Goal: Information Seeking & Learning: Compare options

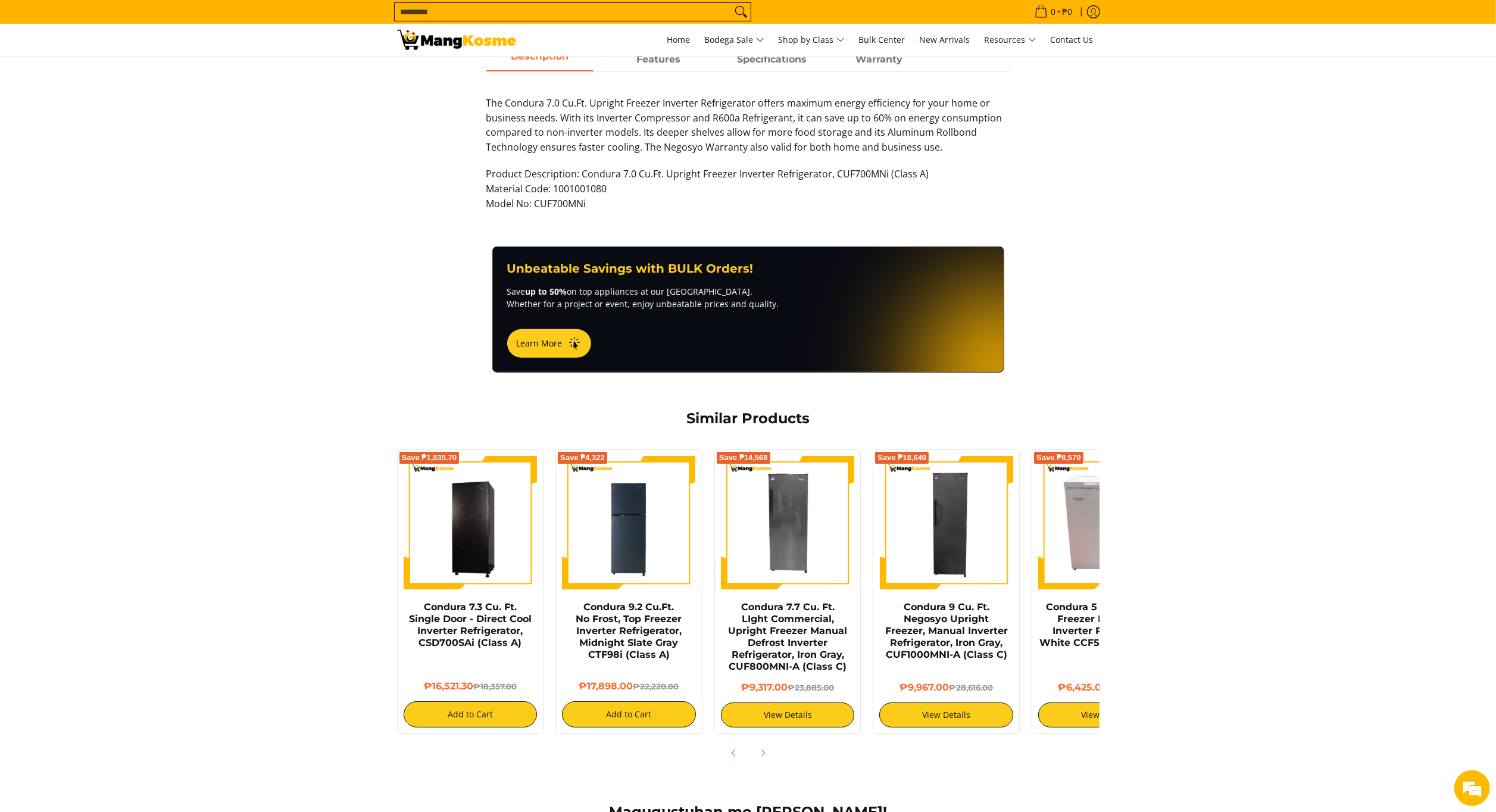
scroll to position [548, 0]
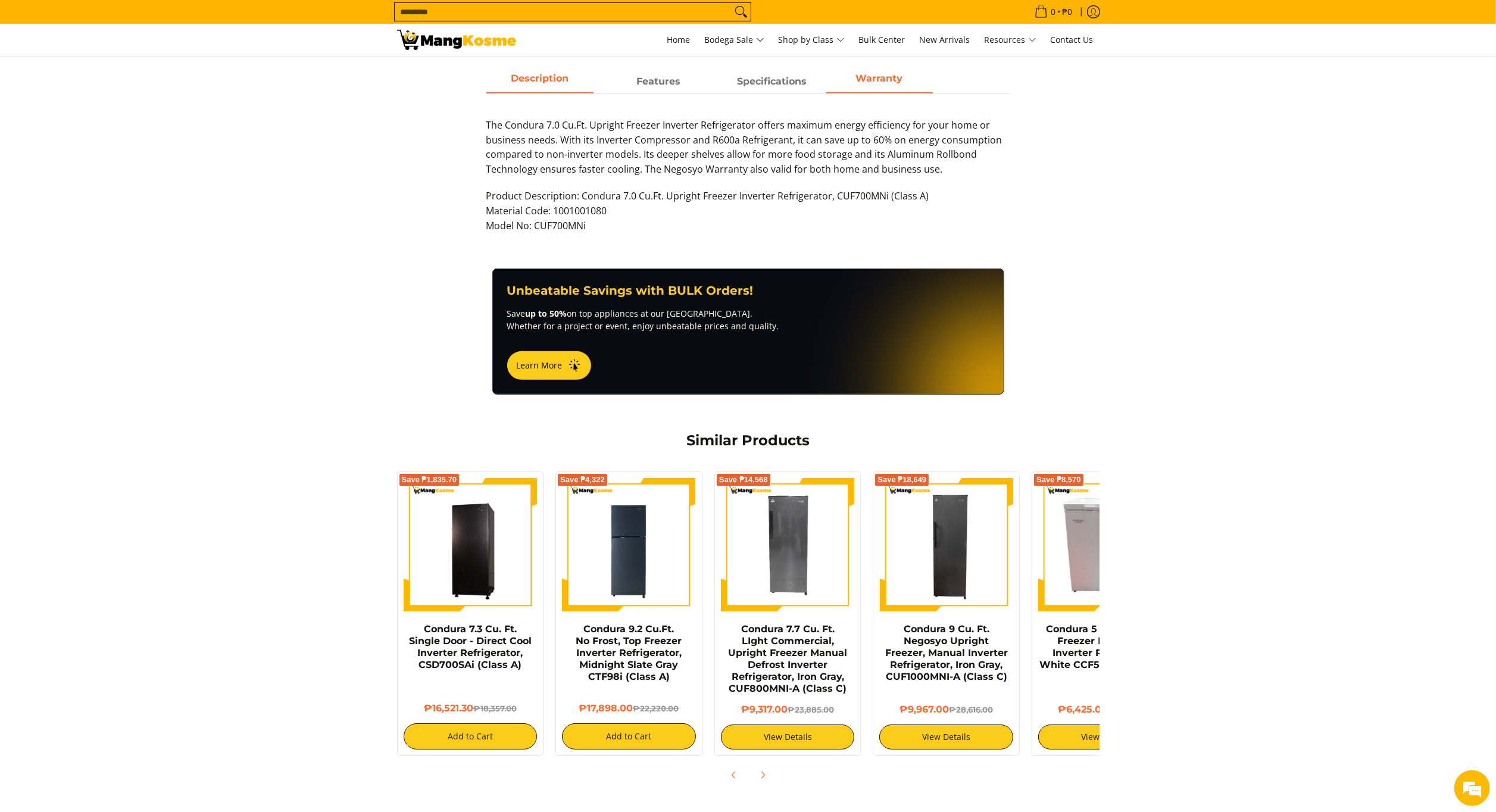
click at [900, 84] on span "Warranty" at bounding box center [880, 82] width 107 height 22
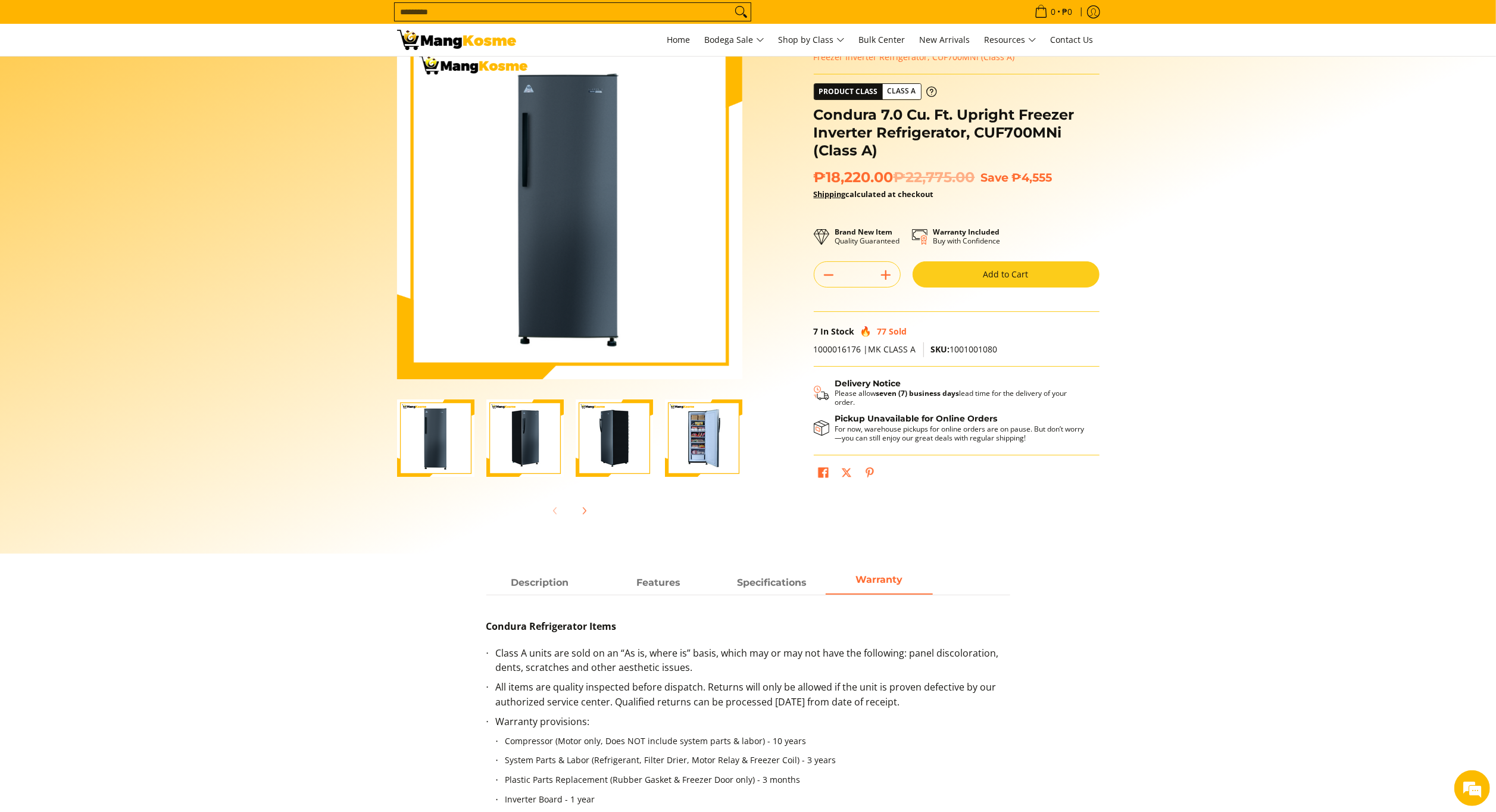
scroll to position [6, 0]
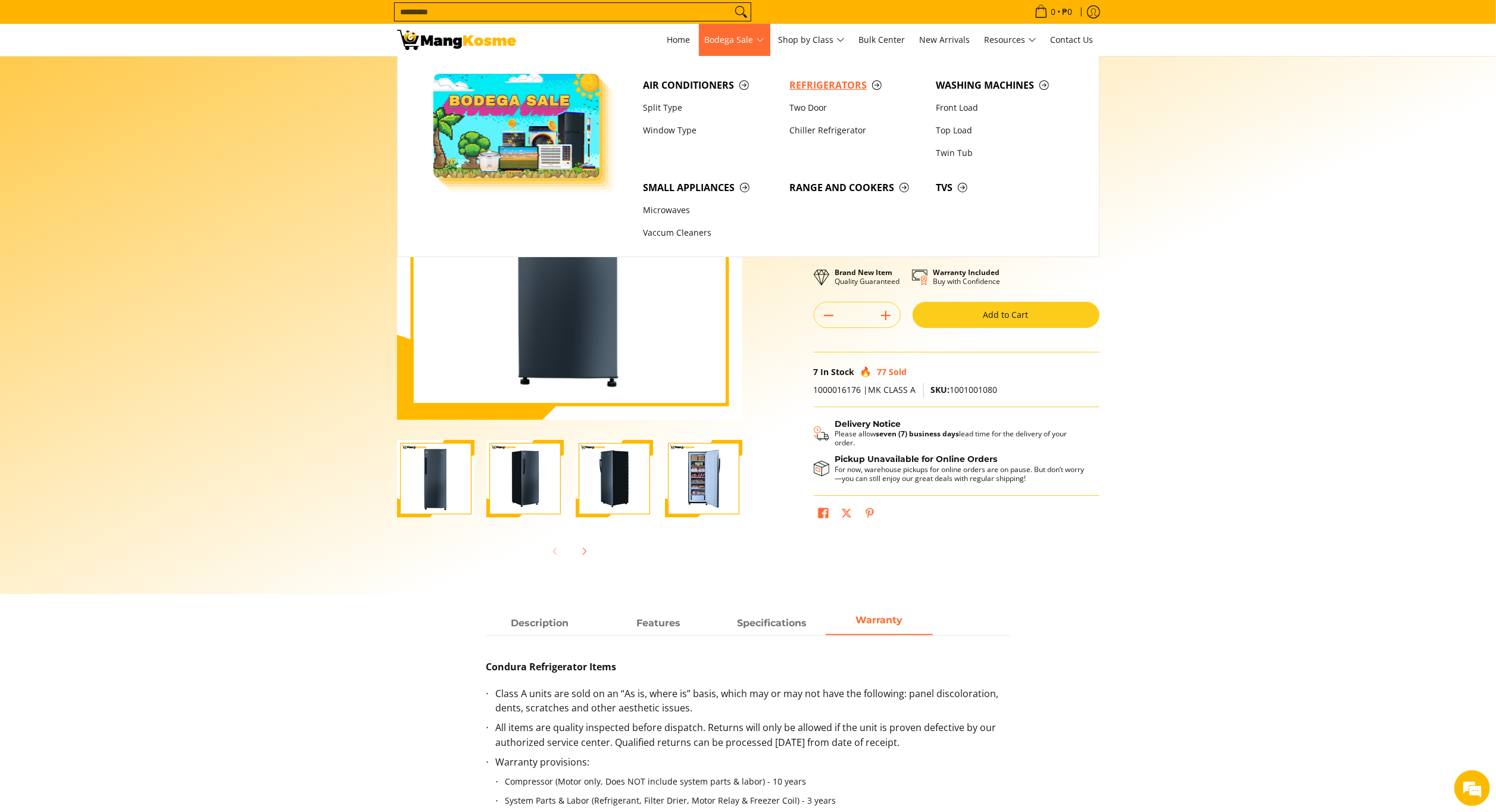
click at [818, 84] on span "Refrigerators" at bounding box center [857, 85] width 135 height 15
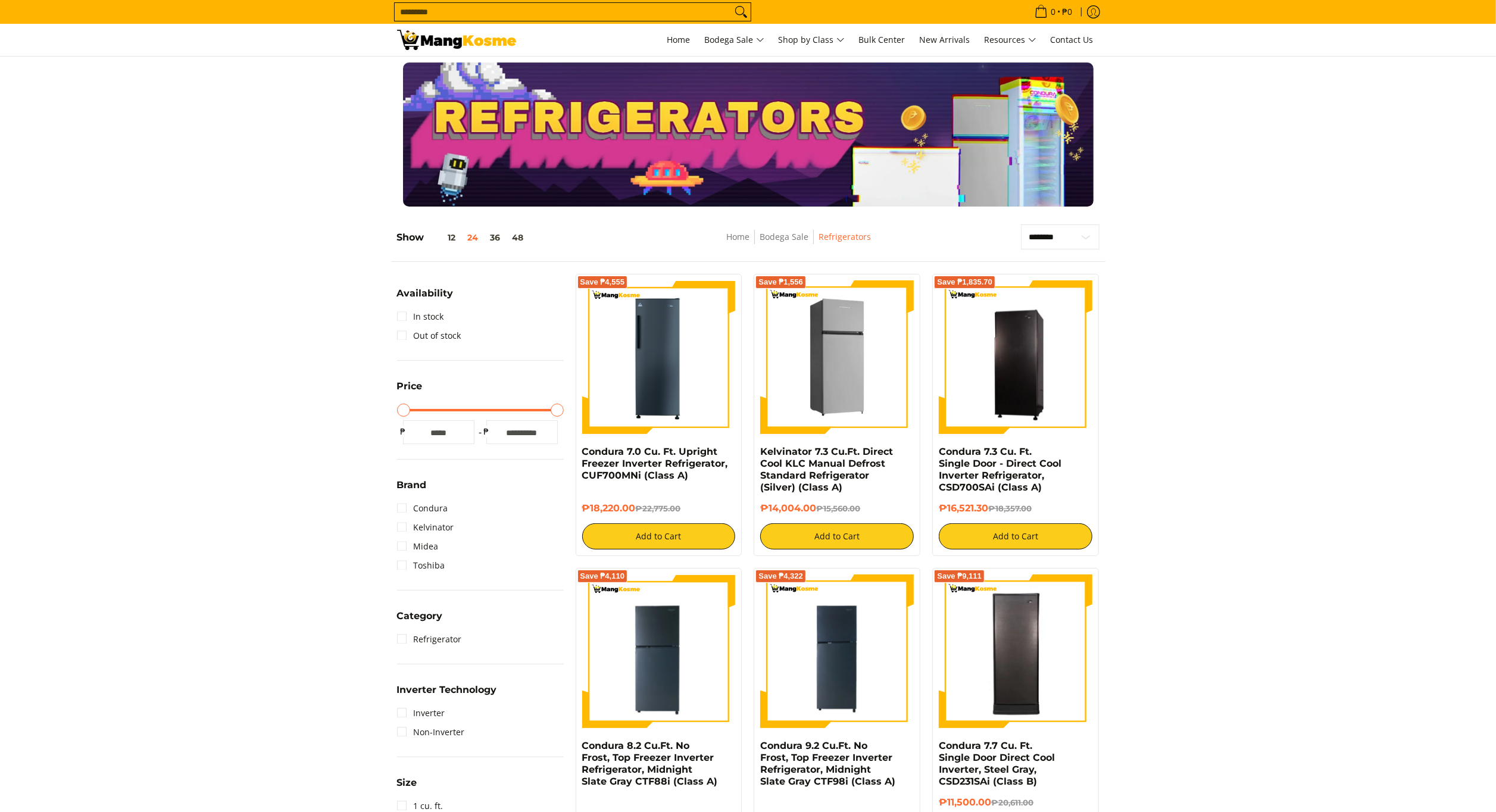
click at [821, 325] on img at bounding box center [837, 357] width 154 height 153
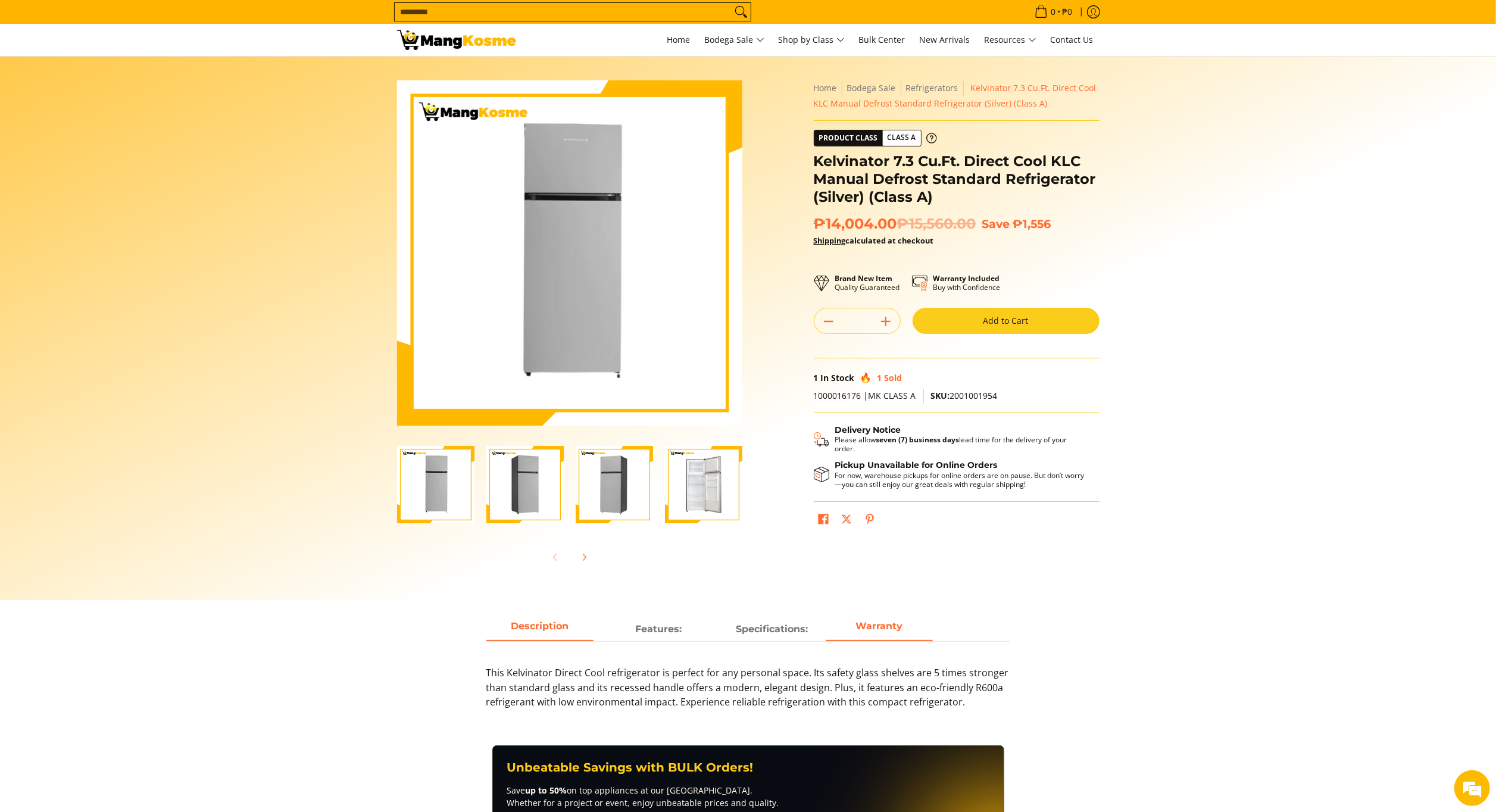
click at [912, 624] on span "Warranty" at bounding box center [880, 630] width 107 height 22
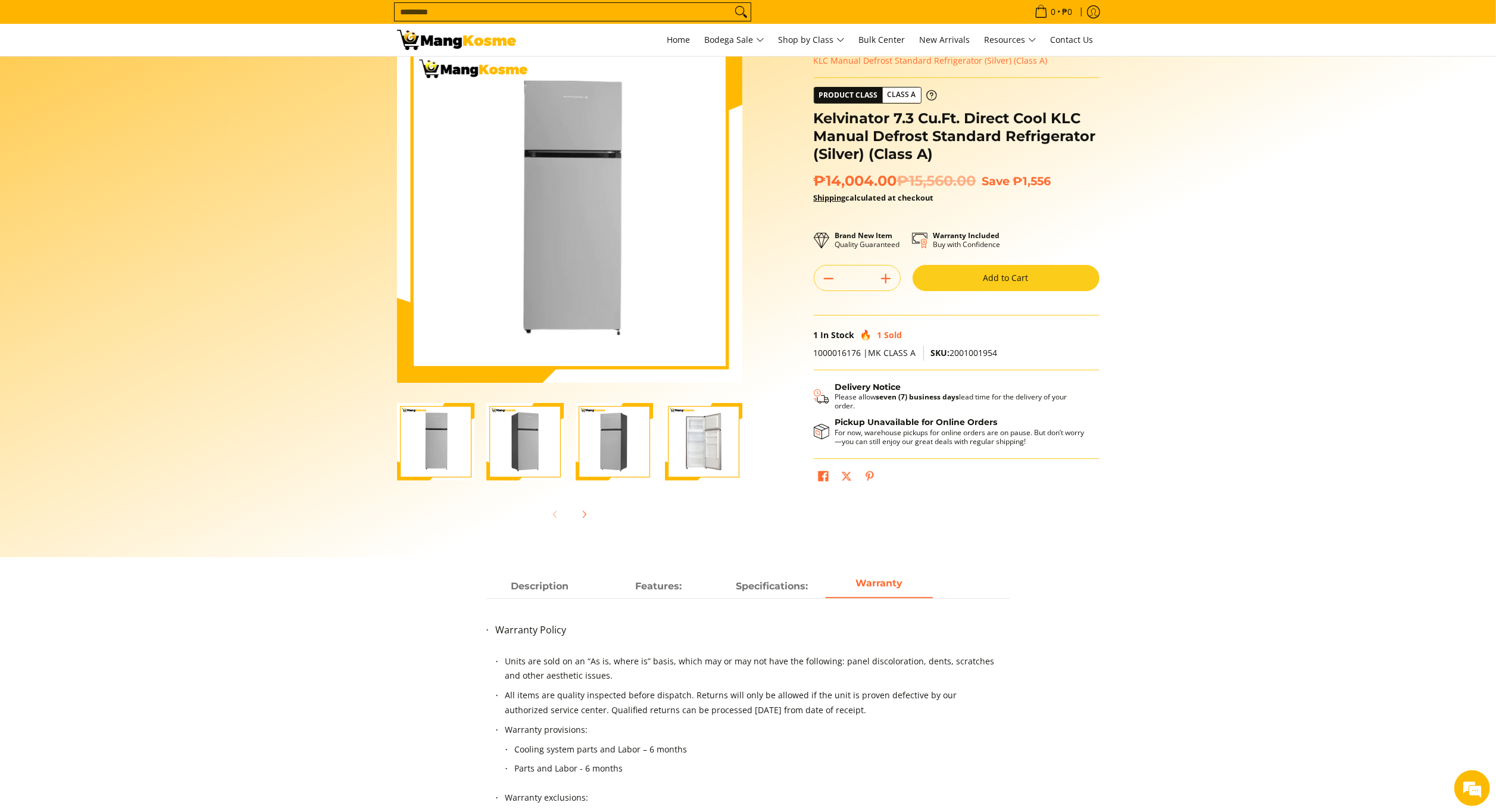
scroll to position [46, 0]
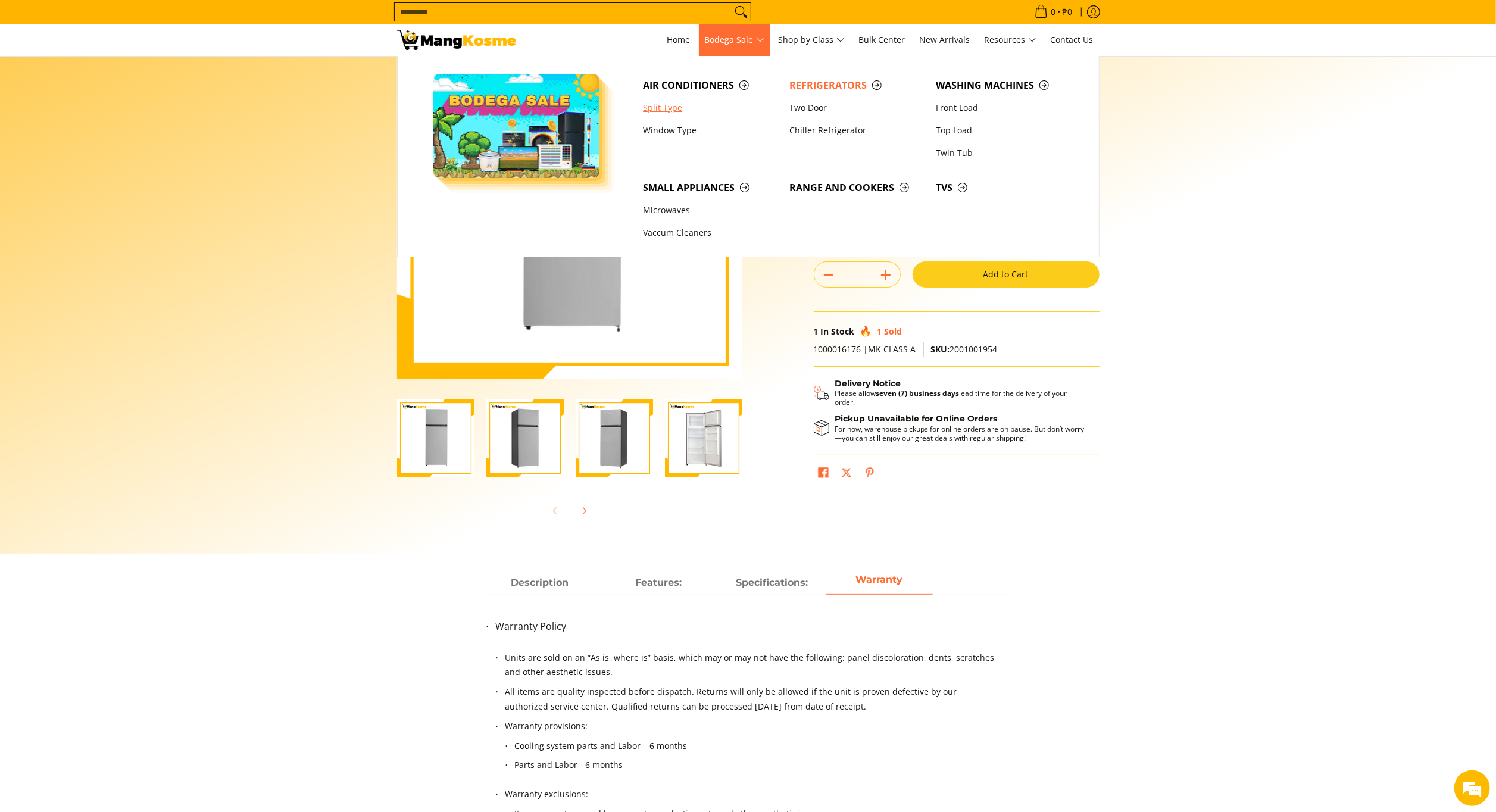
click at [668, 114] on link "Split Type" at bounding box center [710, 108] width 146 height 23
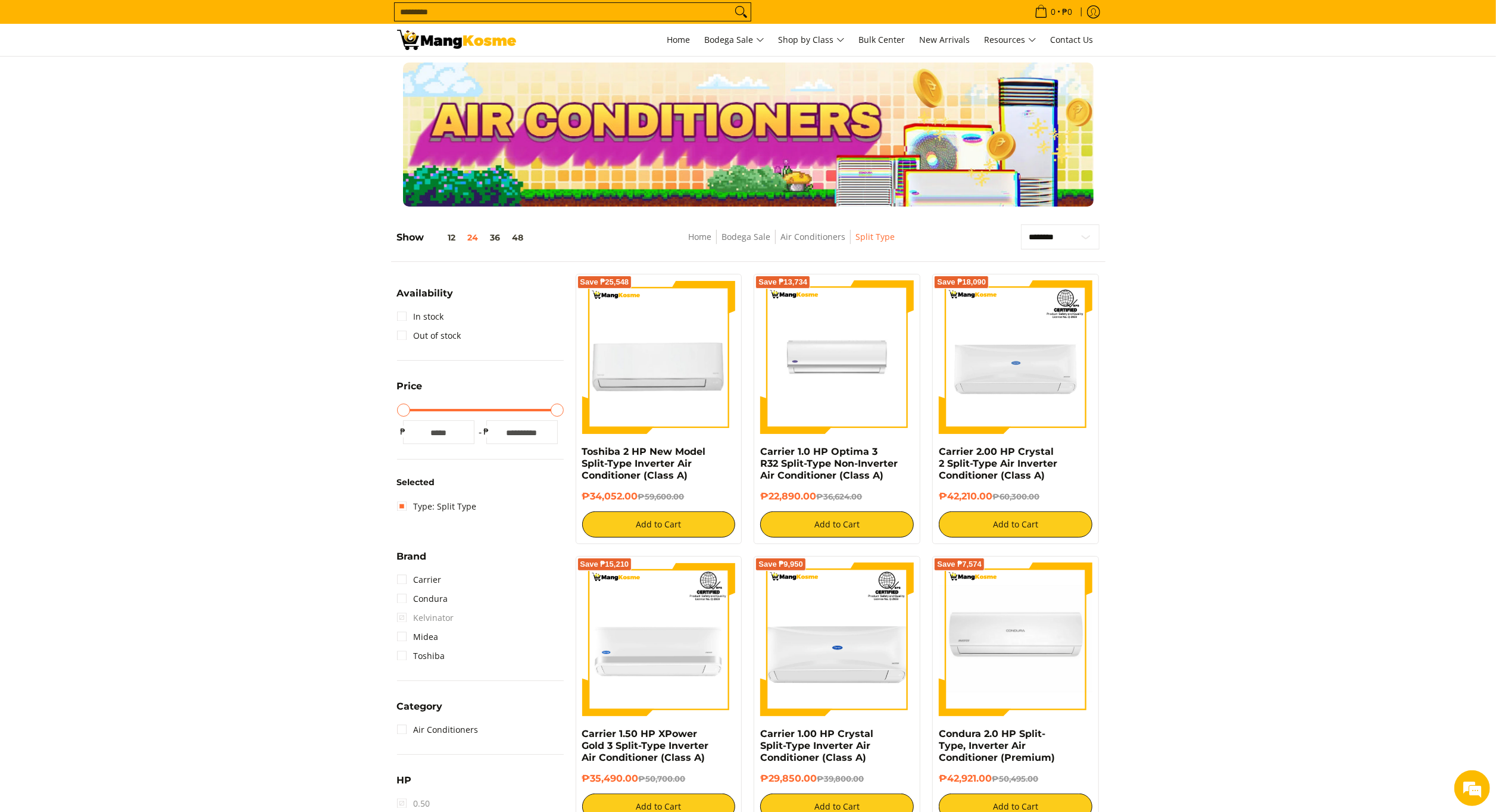
click at [834, 350] on img at bounding box center [837, 357] width 154 height 153
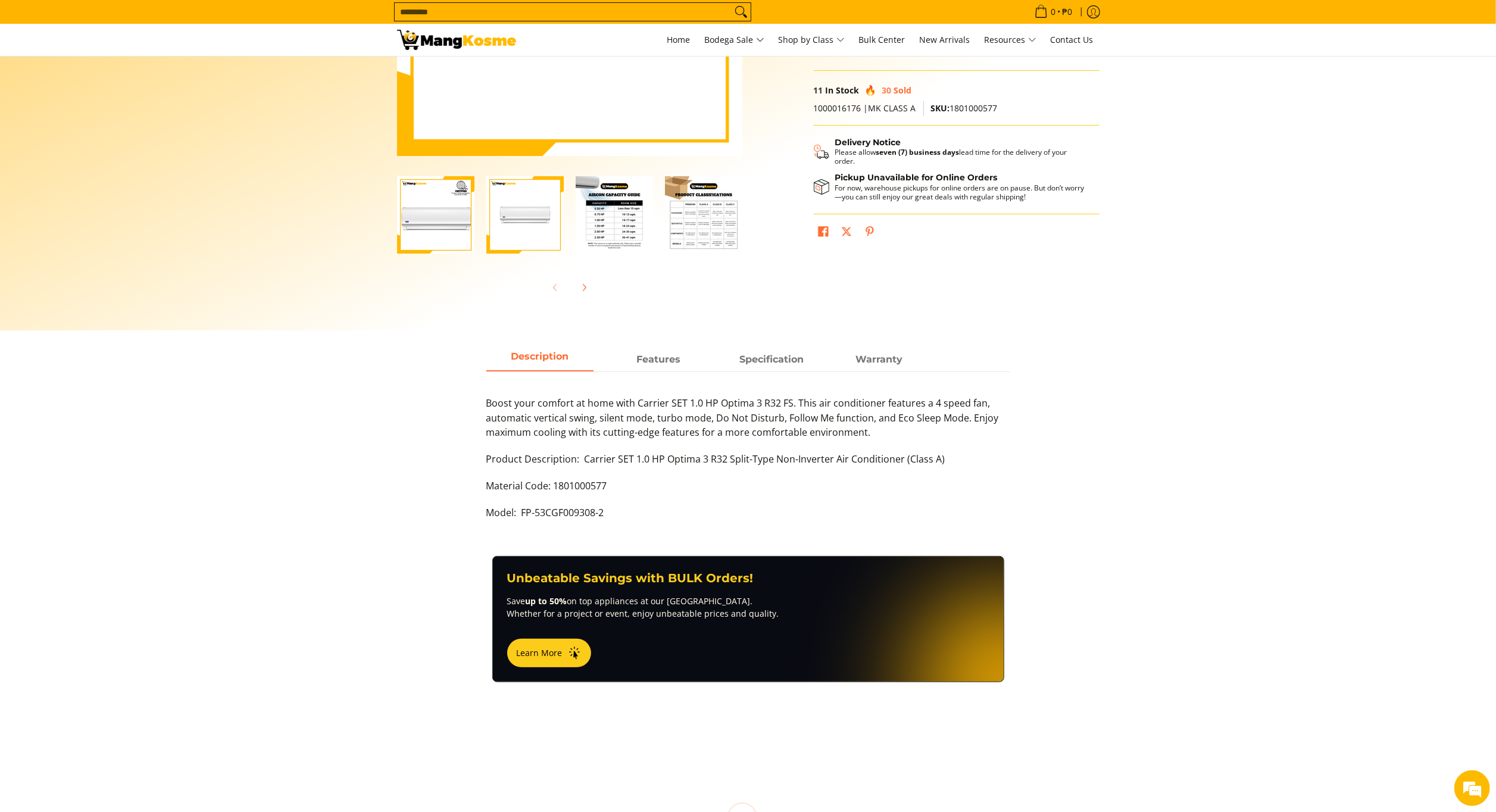
scroll to position [292, 0]
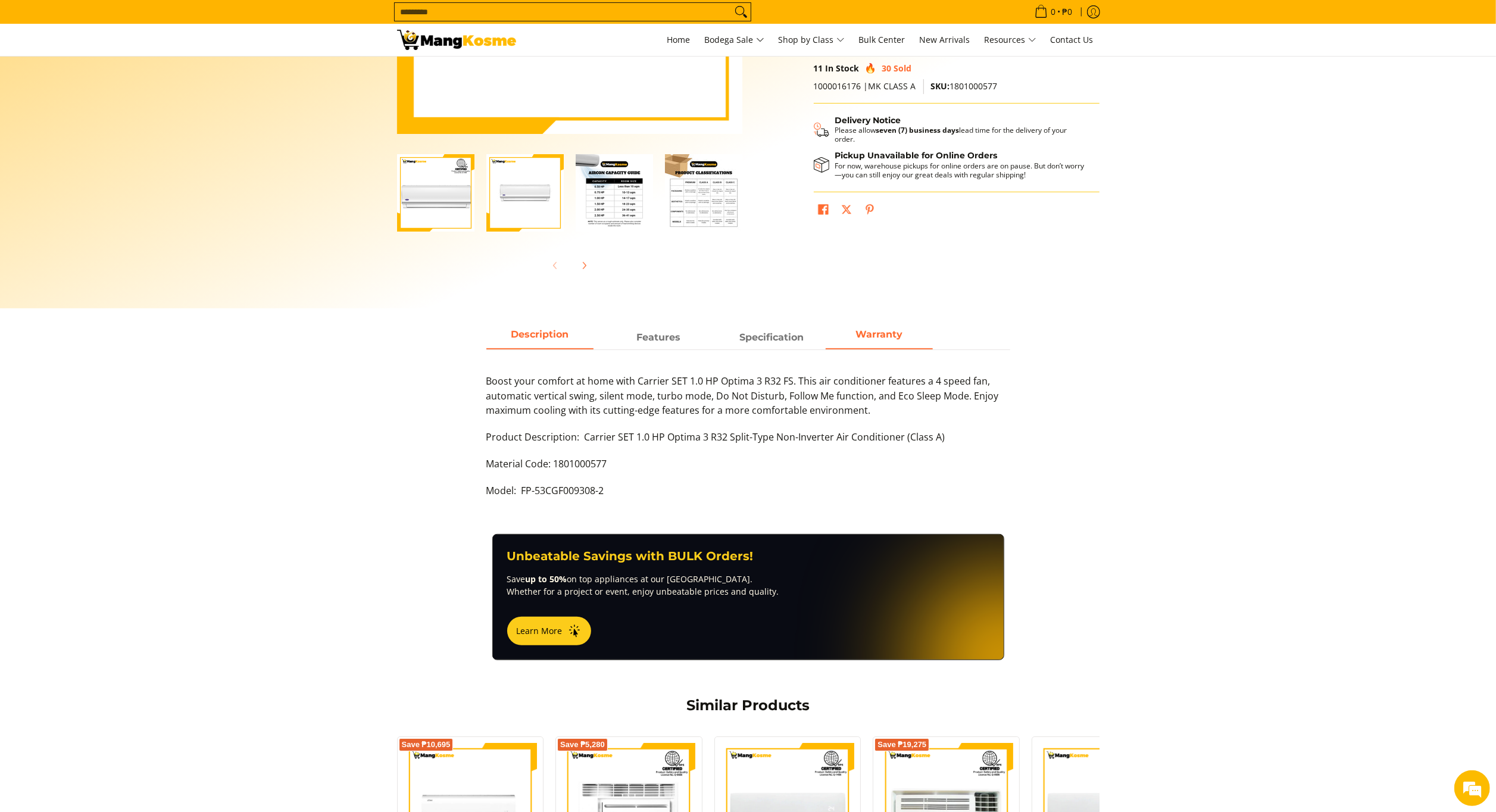
click at [862, 337] on strong "Warranty" at bounding box center [879, 334] width 47 height 11
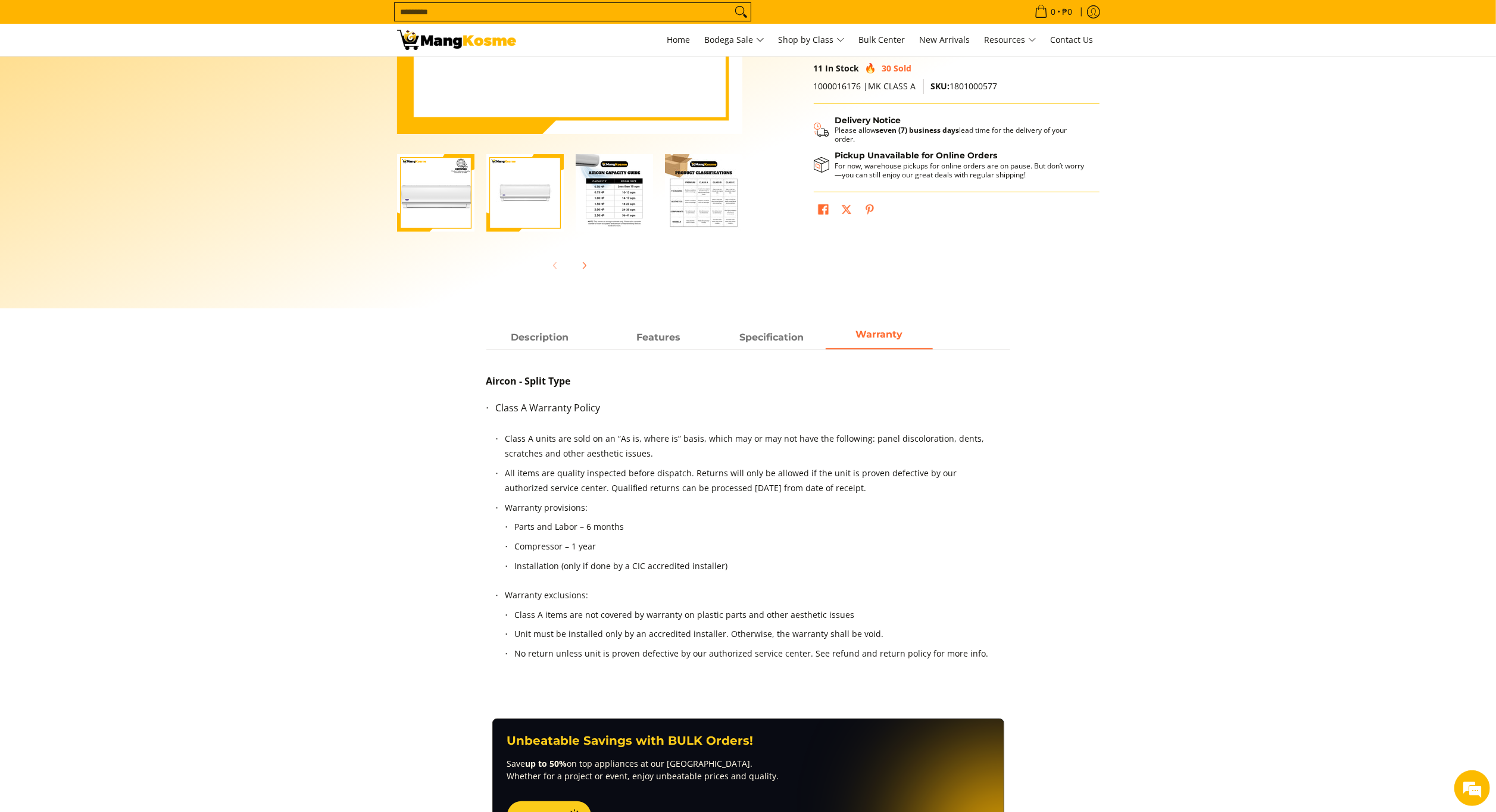
scroll to position [0, 0]
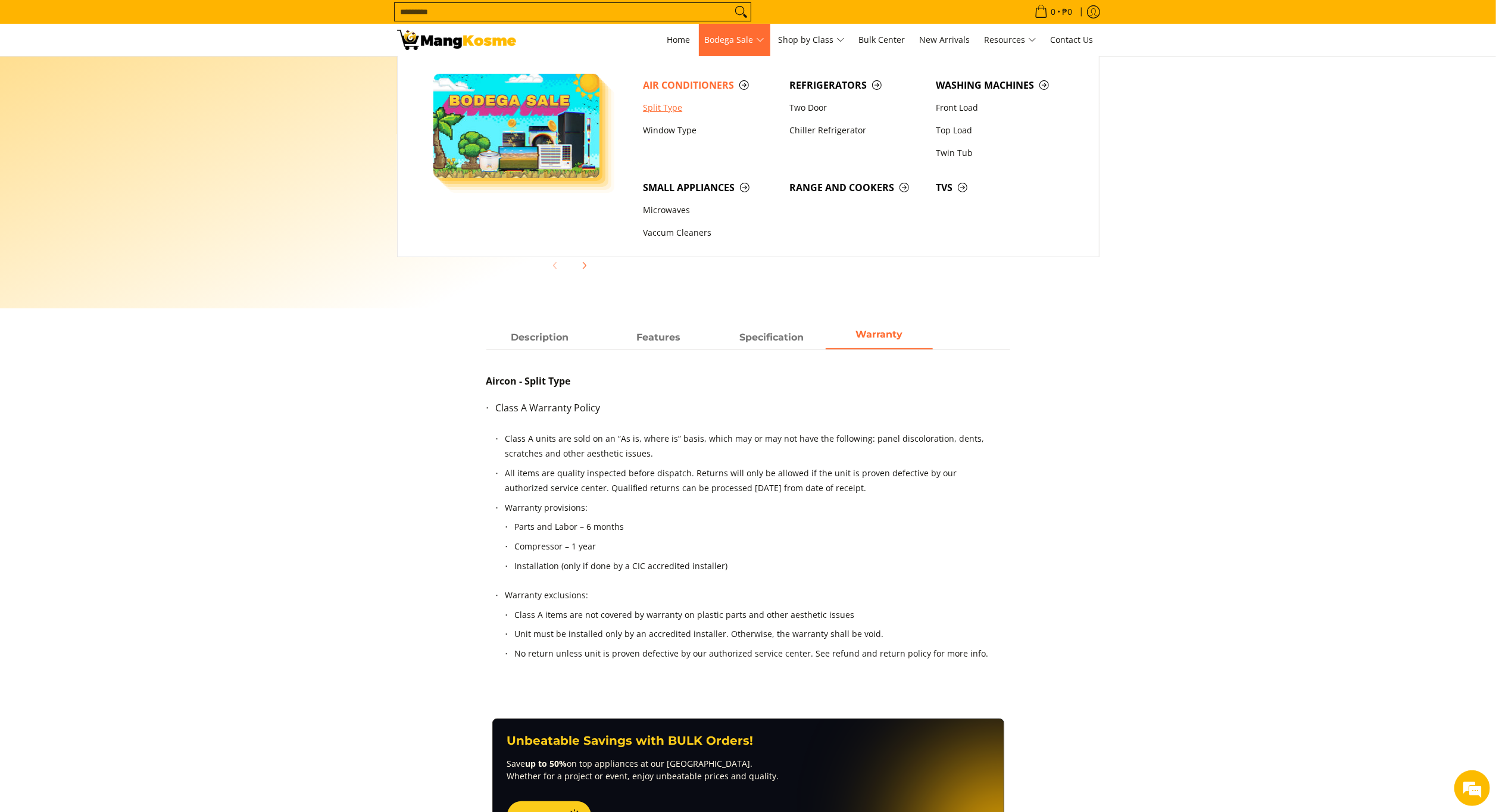
click at [678, 100] on link "Split Type" at bounding box center [710, 108] width 146 height 23
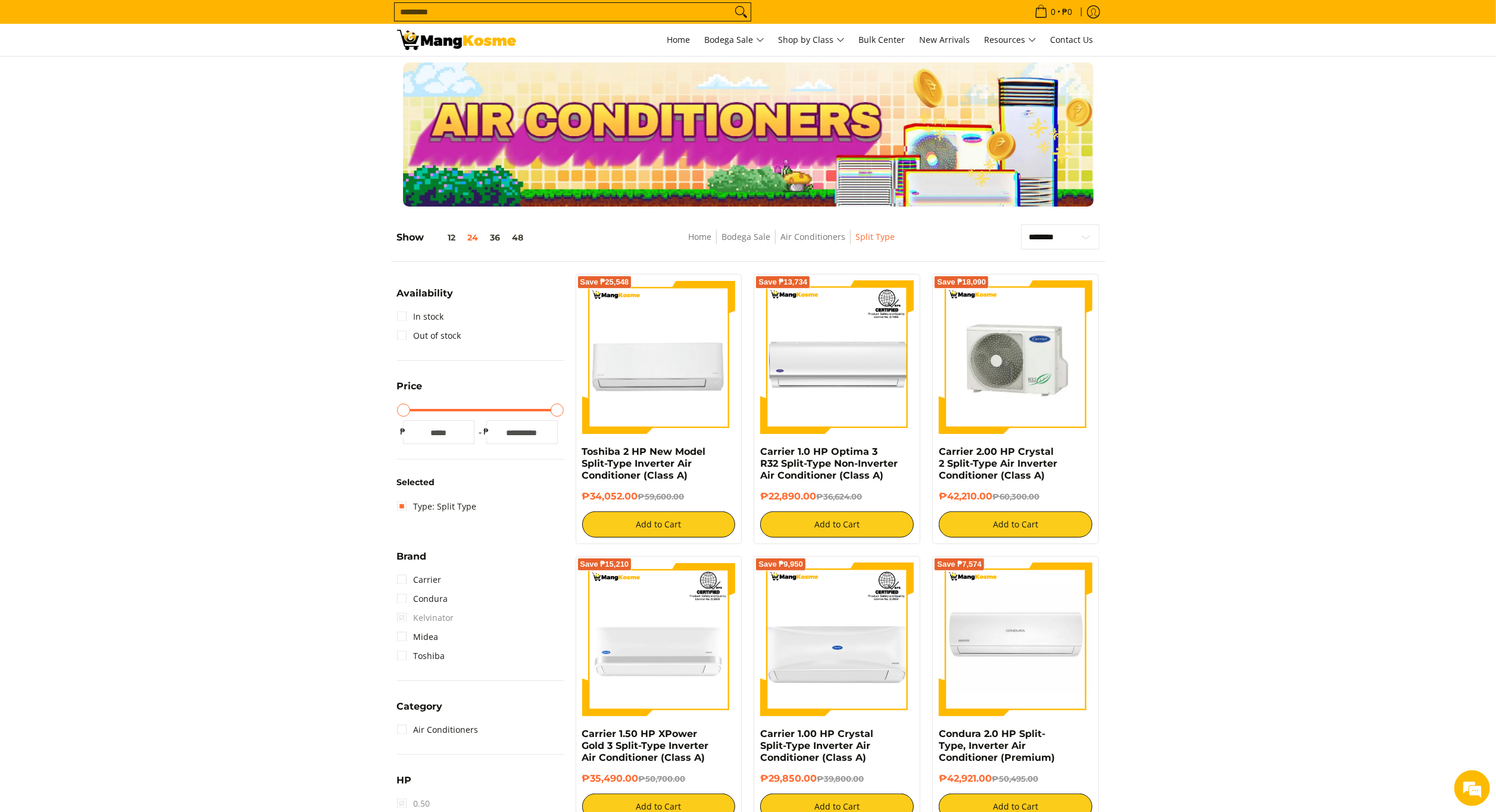
click at [967, 377] on img at bounding box center [1016, 357] width 154 height 153
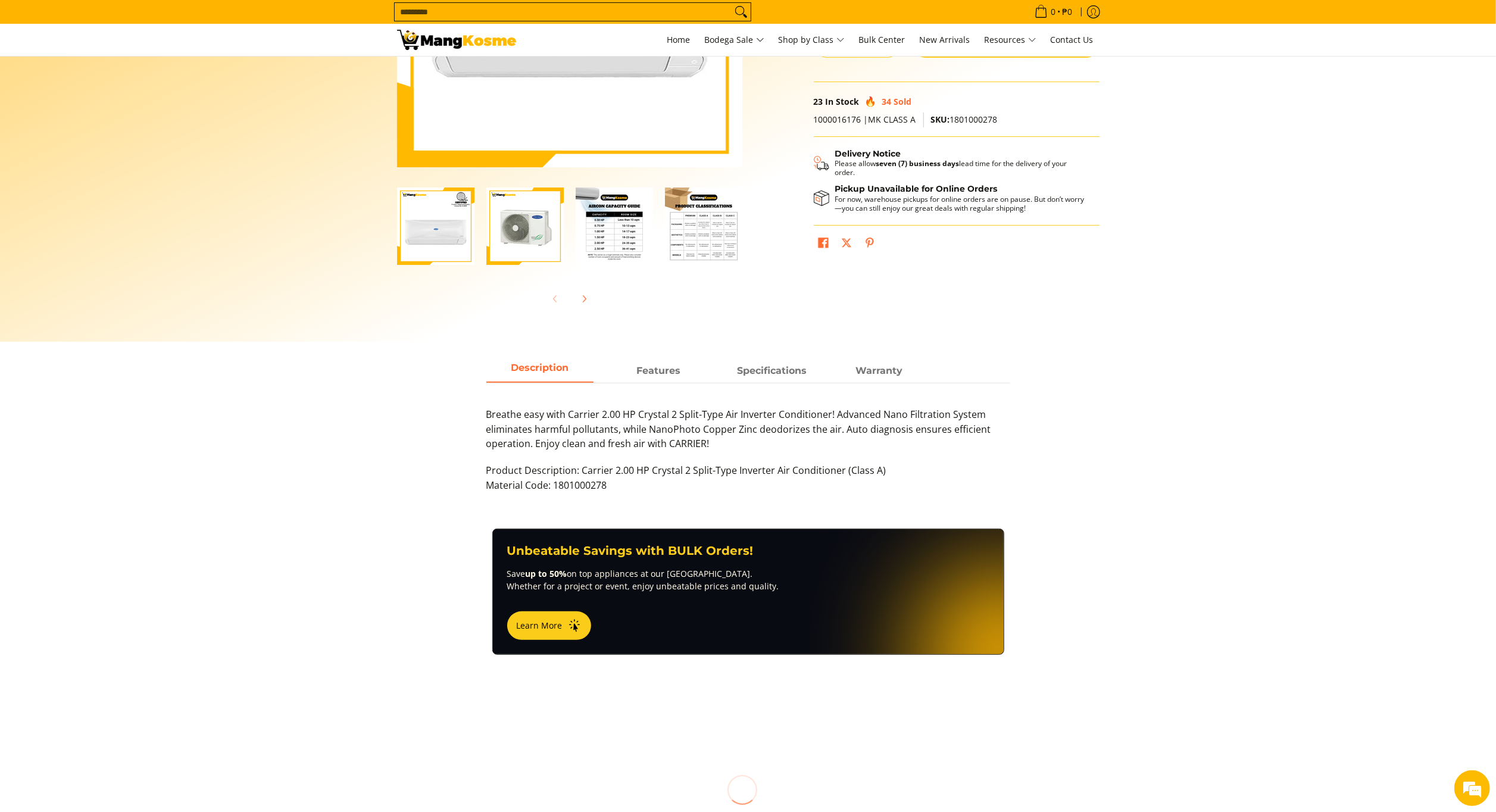
scroll to position [265, 0]
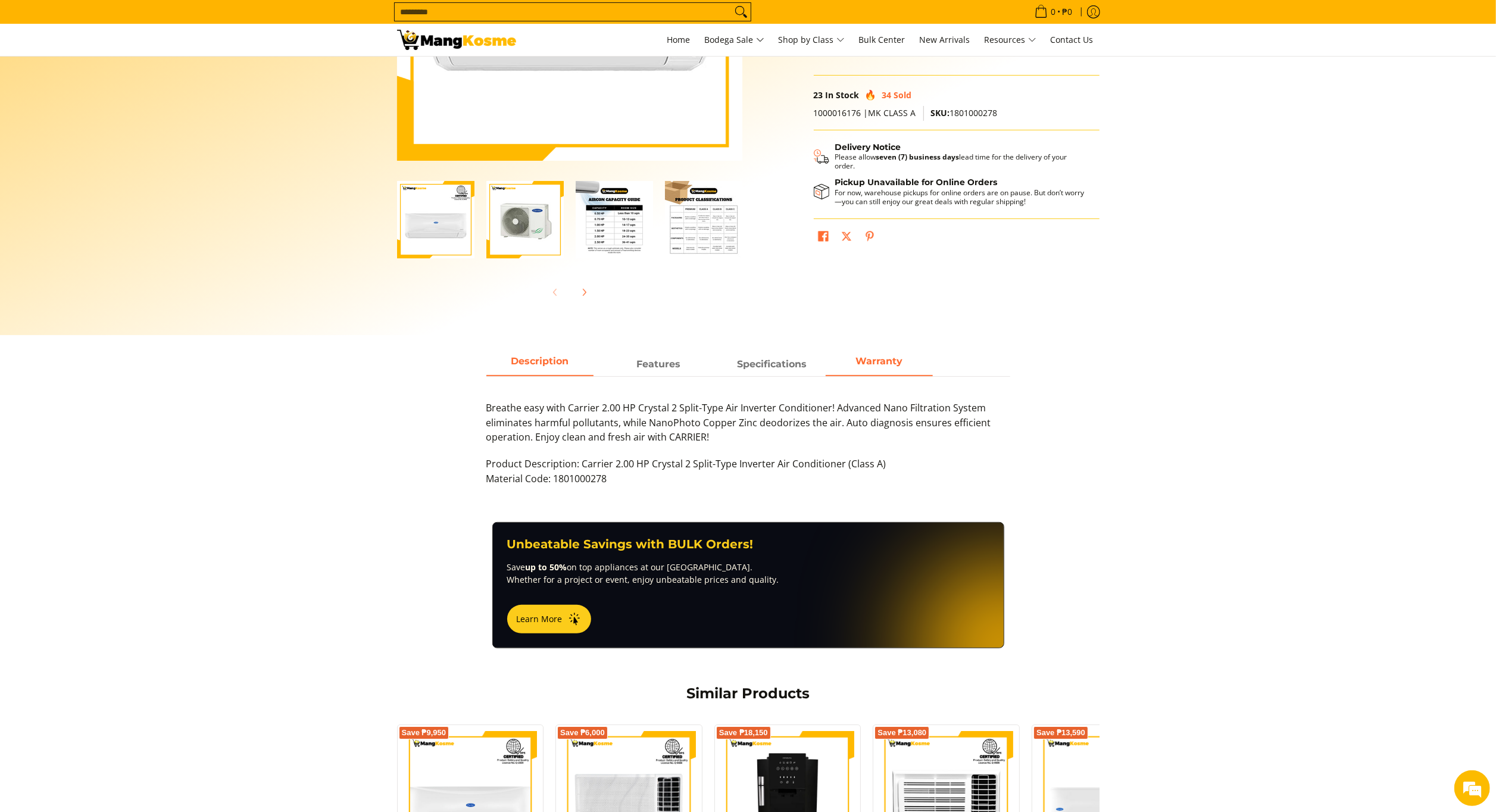
click at [863, 368] on span "Warranty" at bounding box center [880, 364] width 107 height 22
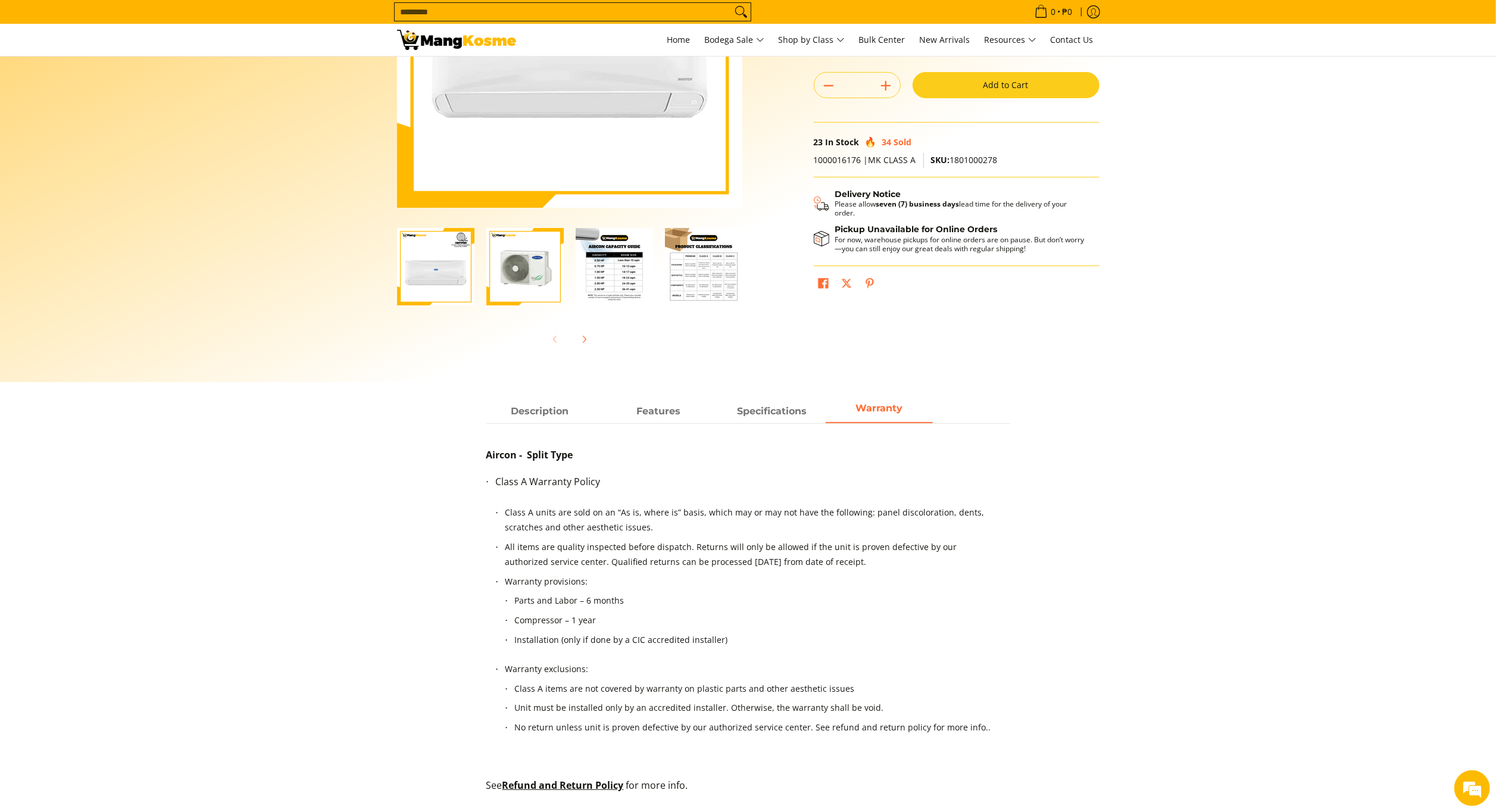
scroll to position [0, 0]
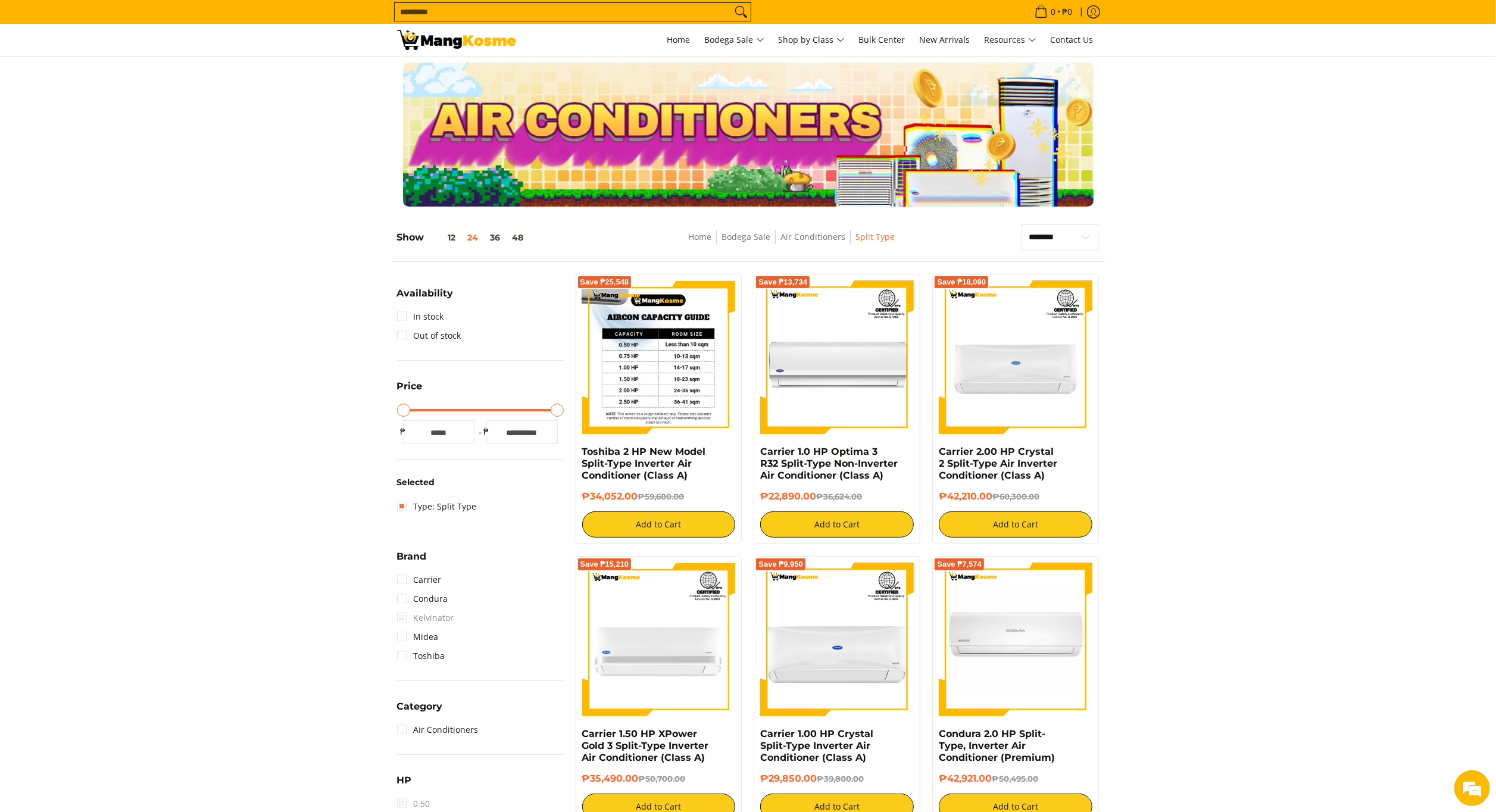
click at [683, 371] on img at bounding box center [659, 357] width 154 height 153
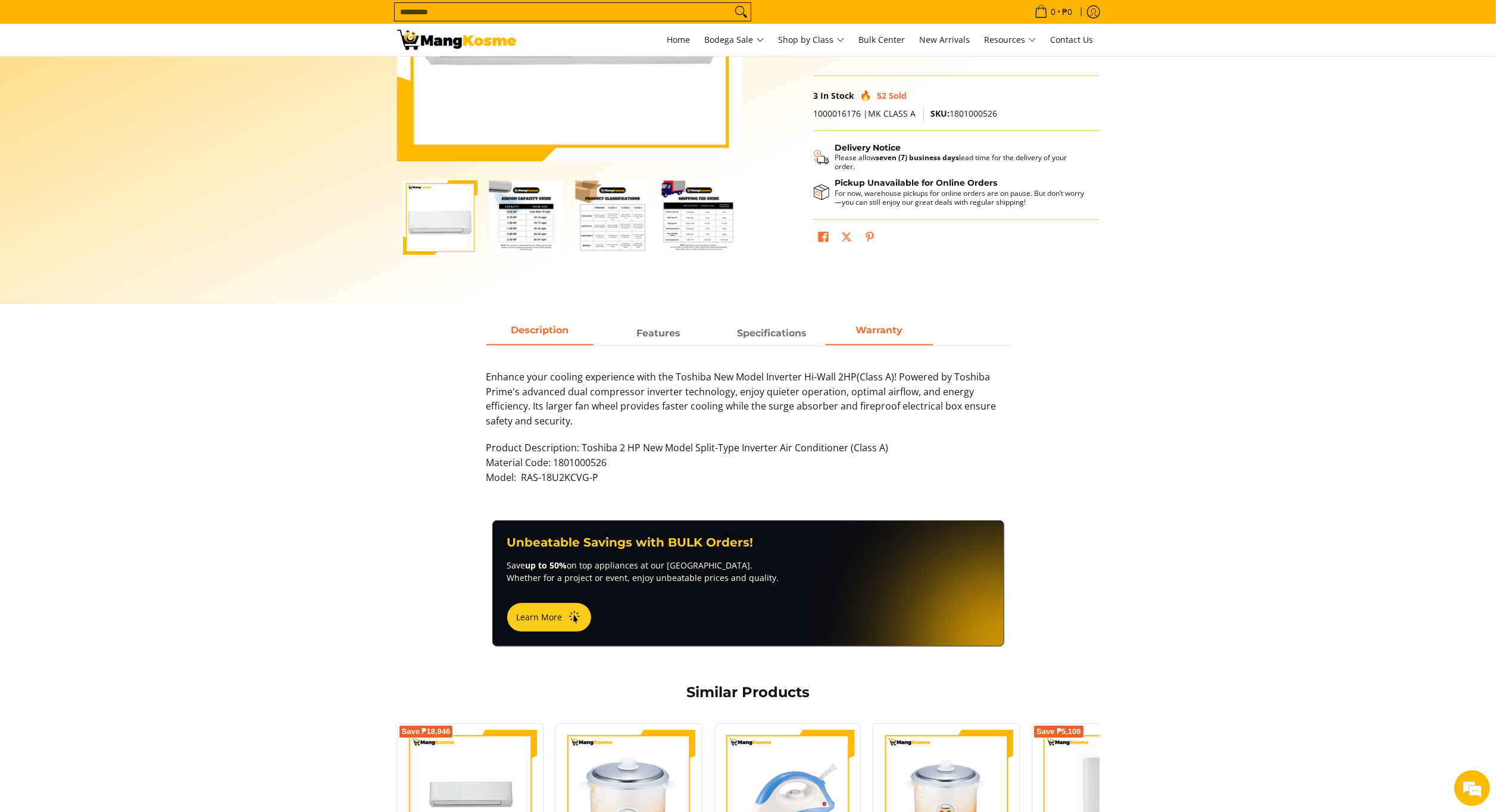
click at [881, 331] on span "Warranty" at bounding box center [880, 333] width 107 height 22
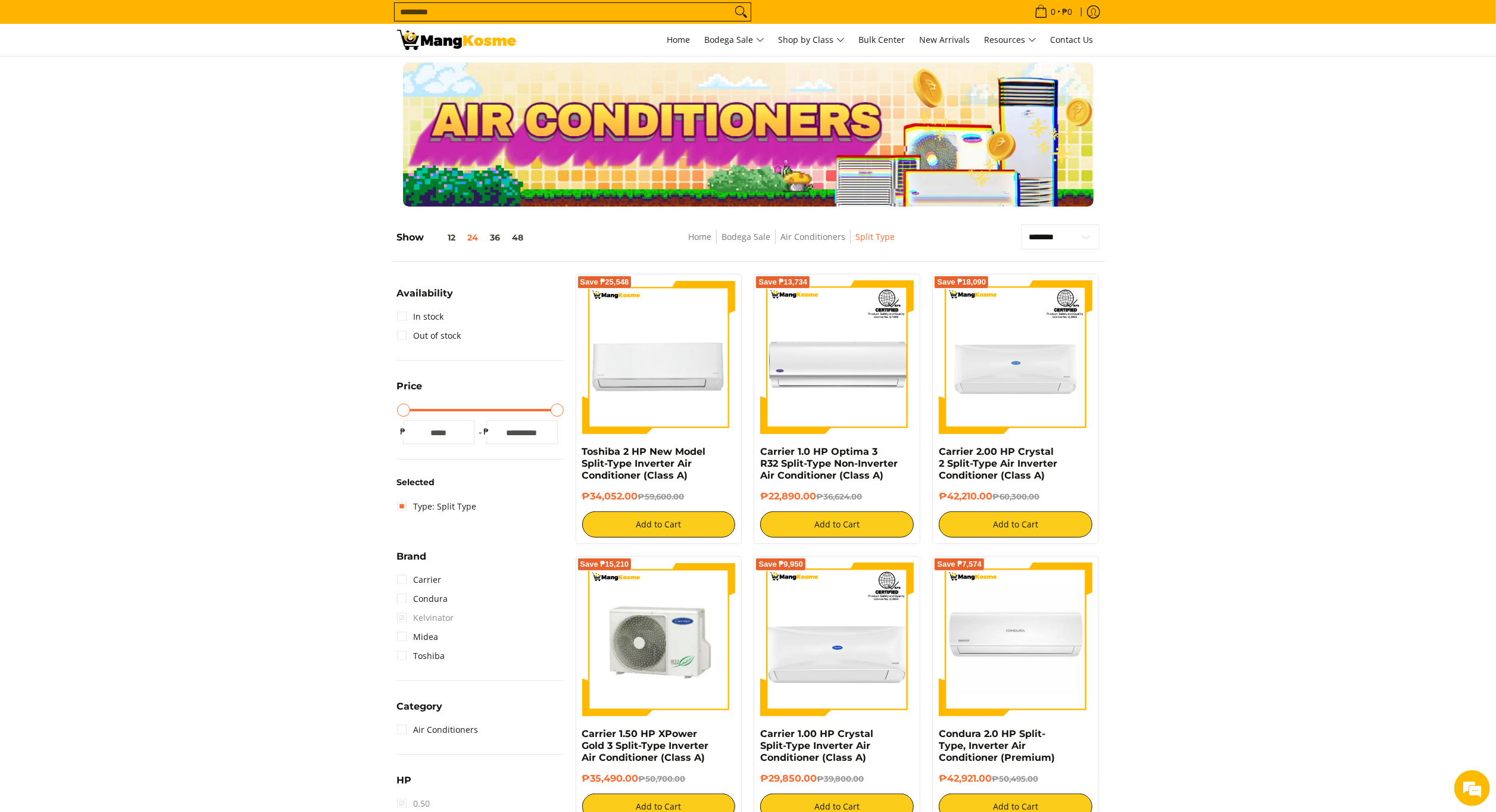
click at [707, 616] on img at bounding box center [659, 639] width 154 height 153
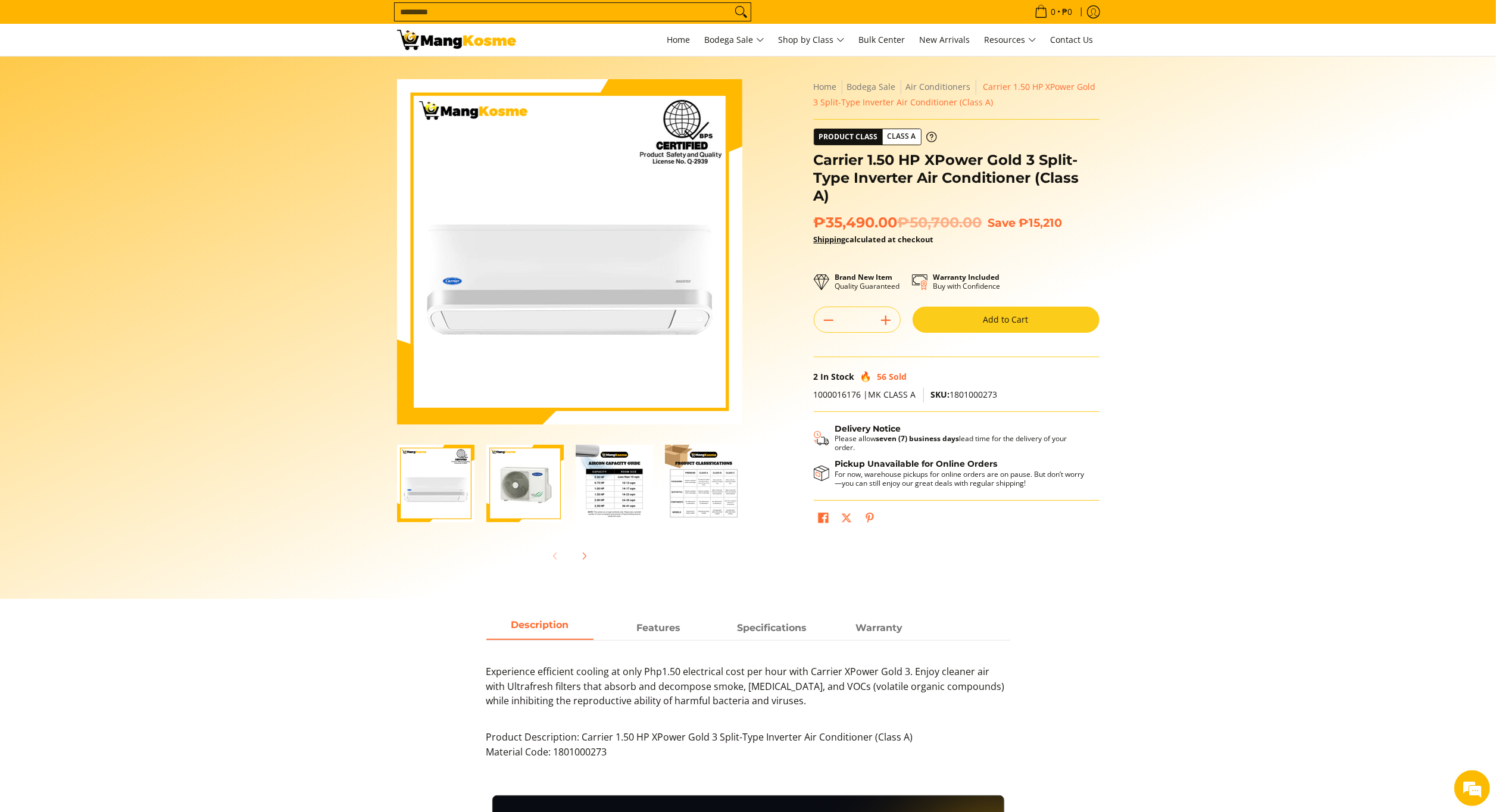
scroll to position [267, 0]
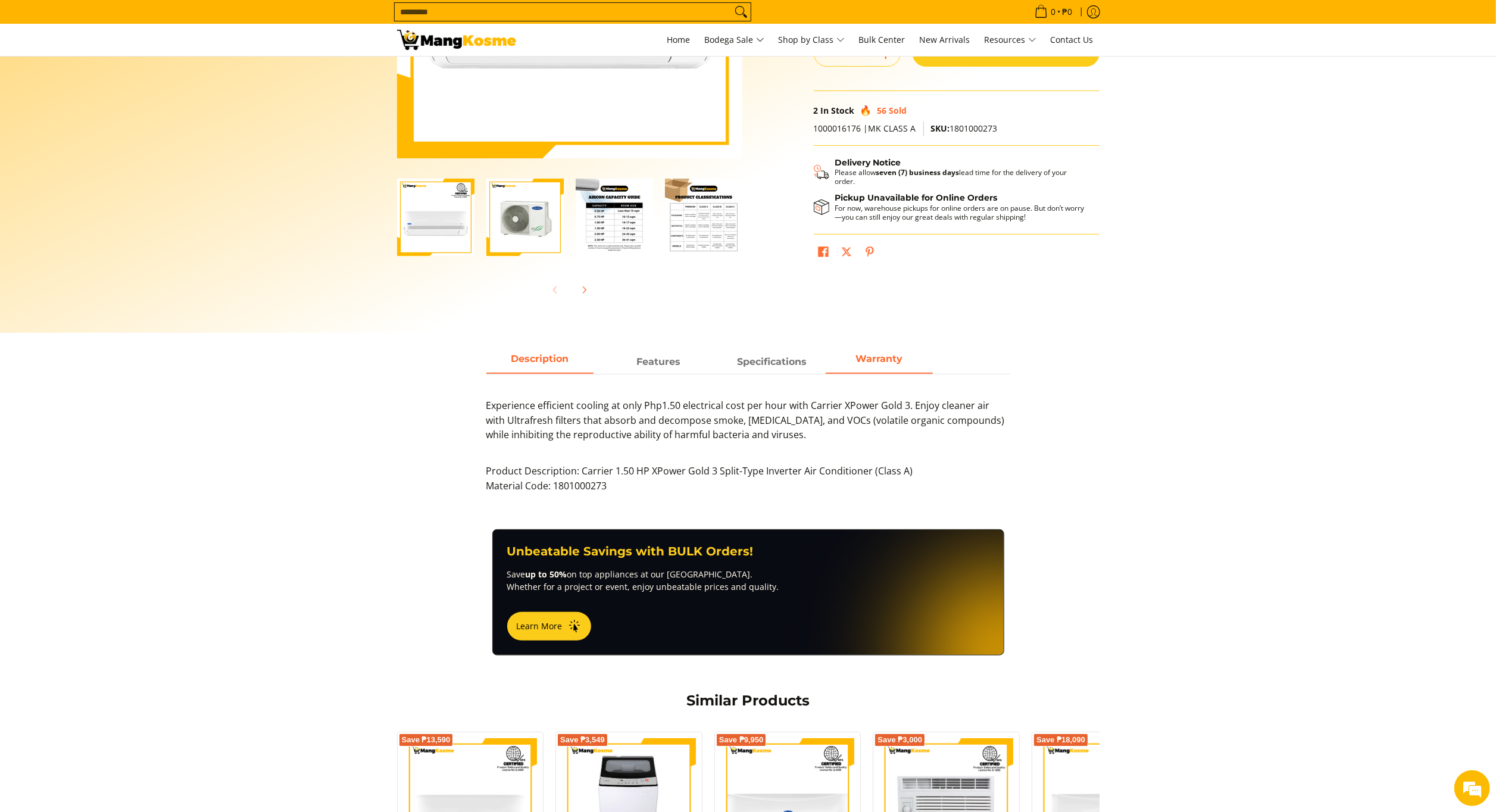
click at [868, 364] on strong "Warranty" at bounding box center [879, 358] width 47 height 11
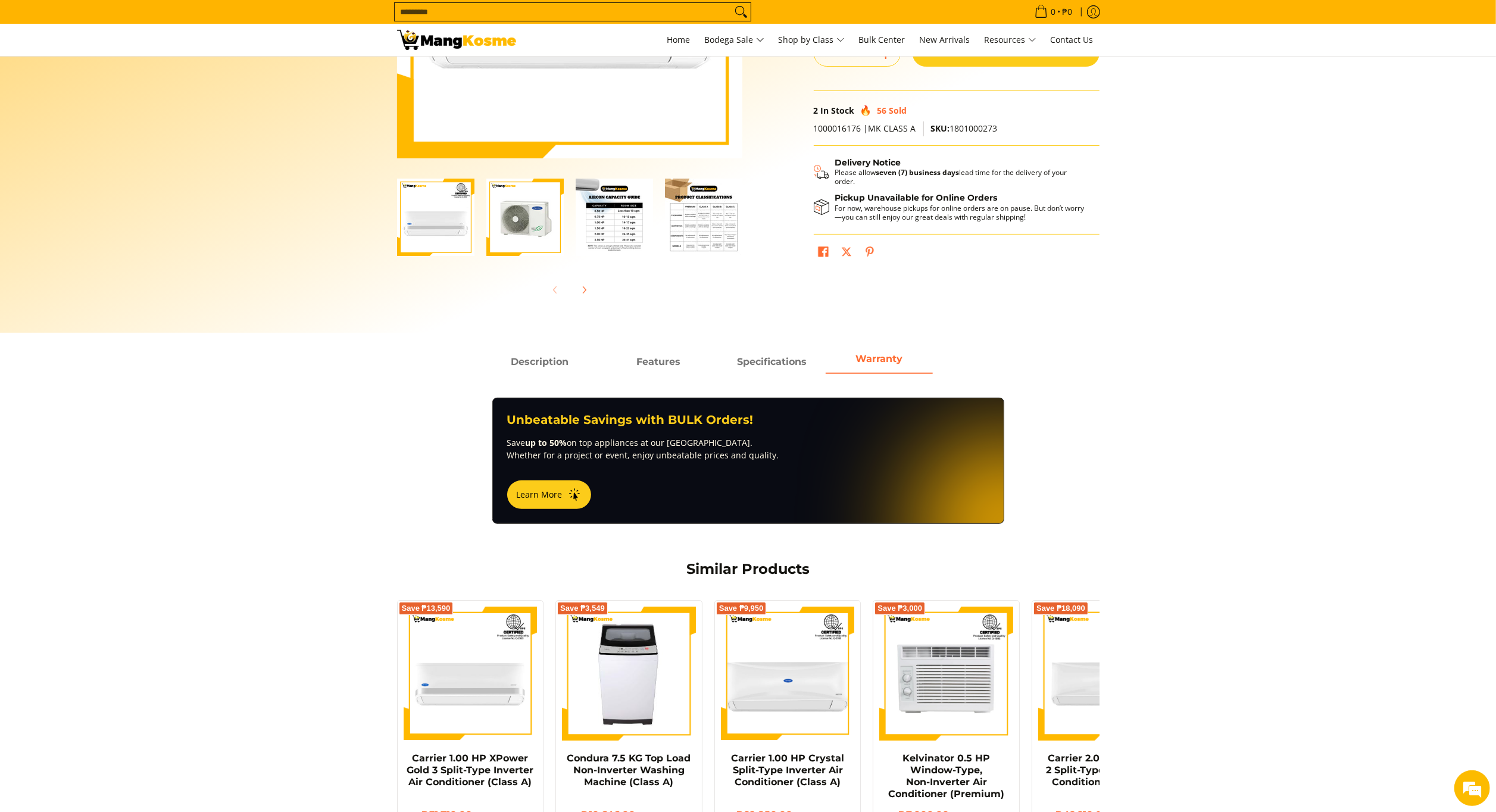
click at [872, 362] on strong "Warranty" at bounding box center [879, 358] width 47 height 11
click at [534, 357] on span "Description" at bounding box center [540, 362] width 107 height 22
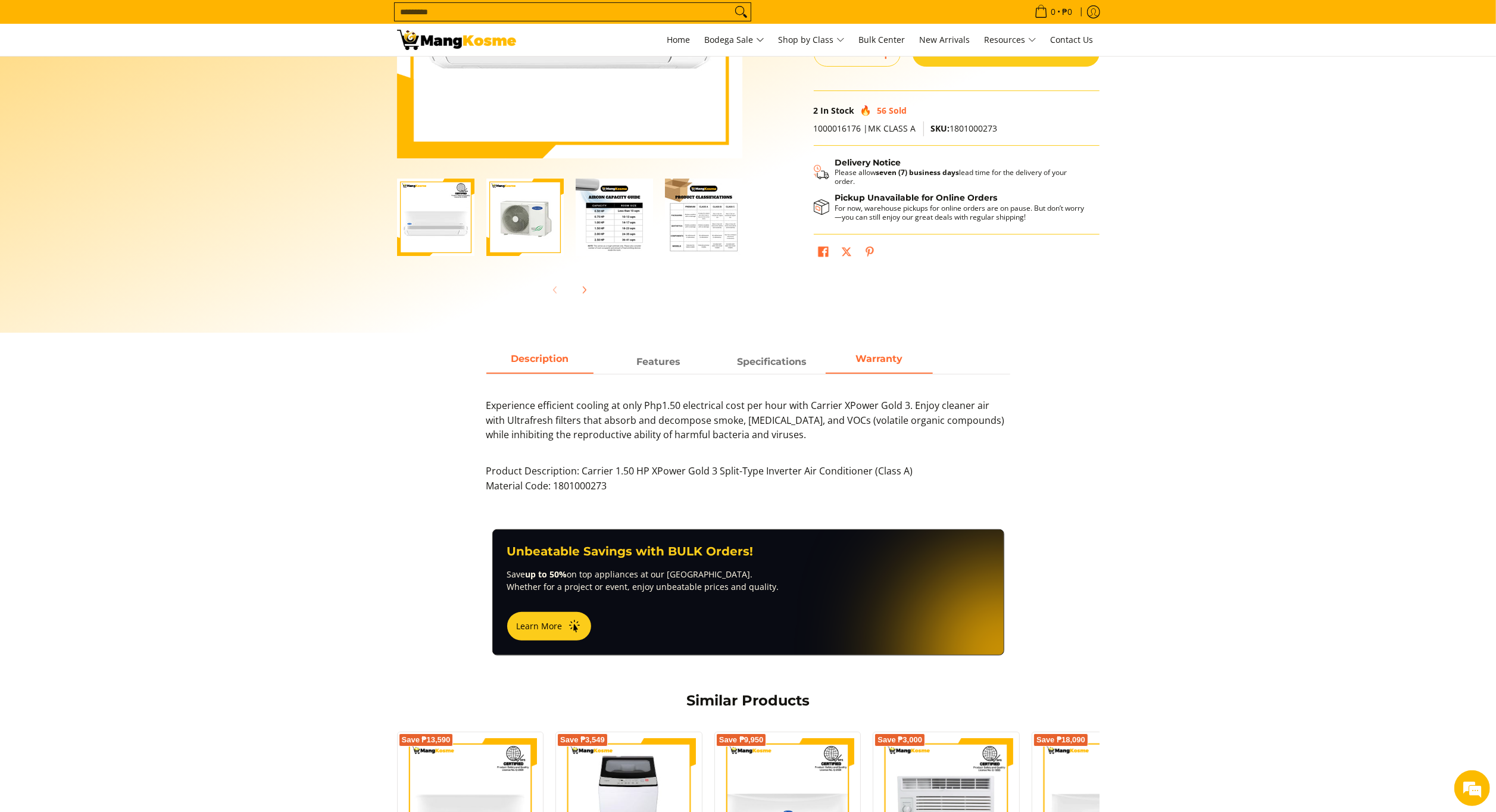
click at [856, 361] on strong "Warranty" at bounding box center [879, 358] width 47 height 11
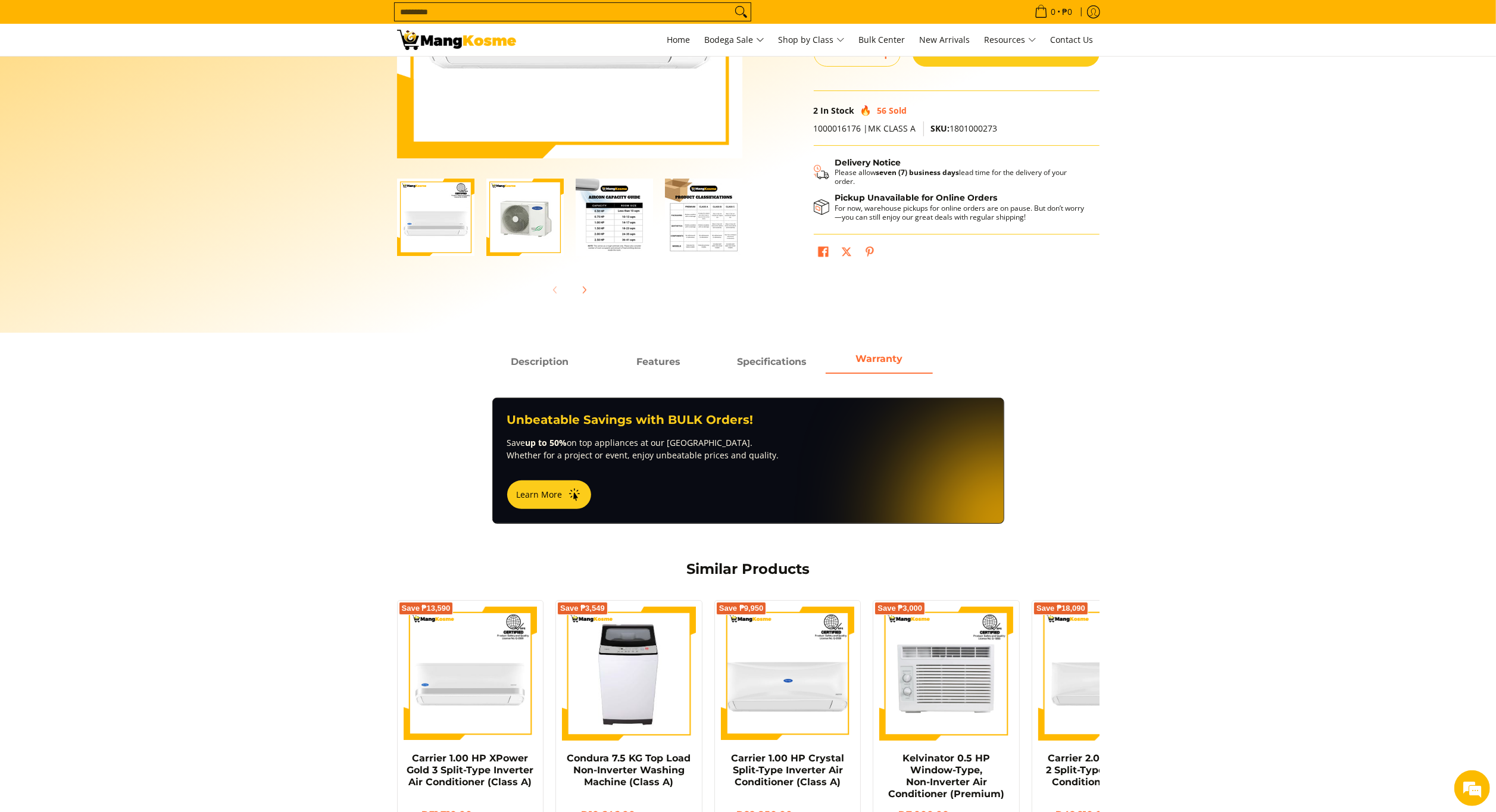
scroll to position [0, 0]
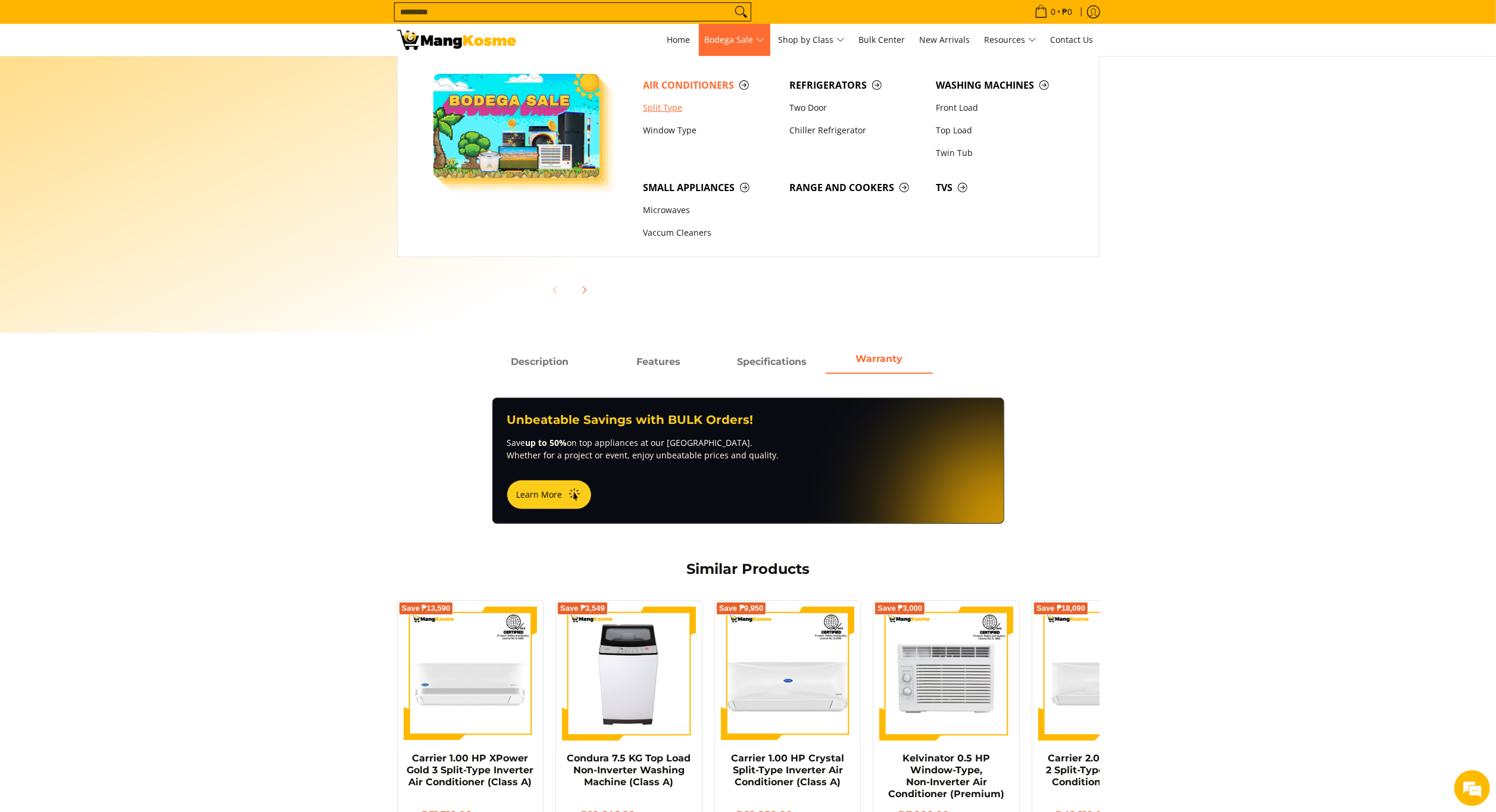
click at [677, 105] on link "Split Type" at bounding box center [710, 108] width 146 height 23
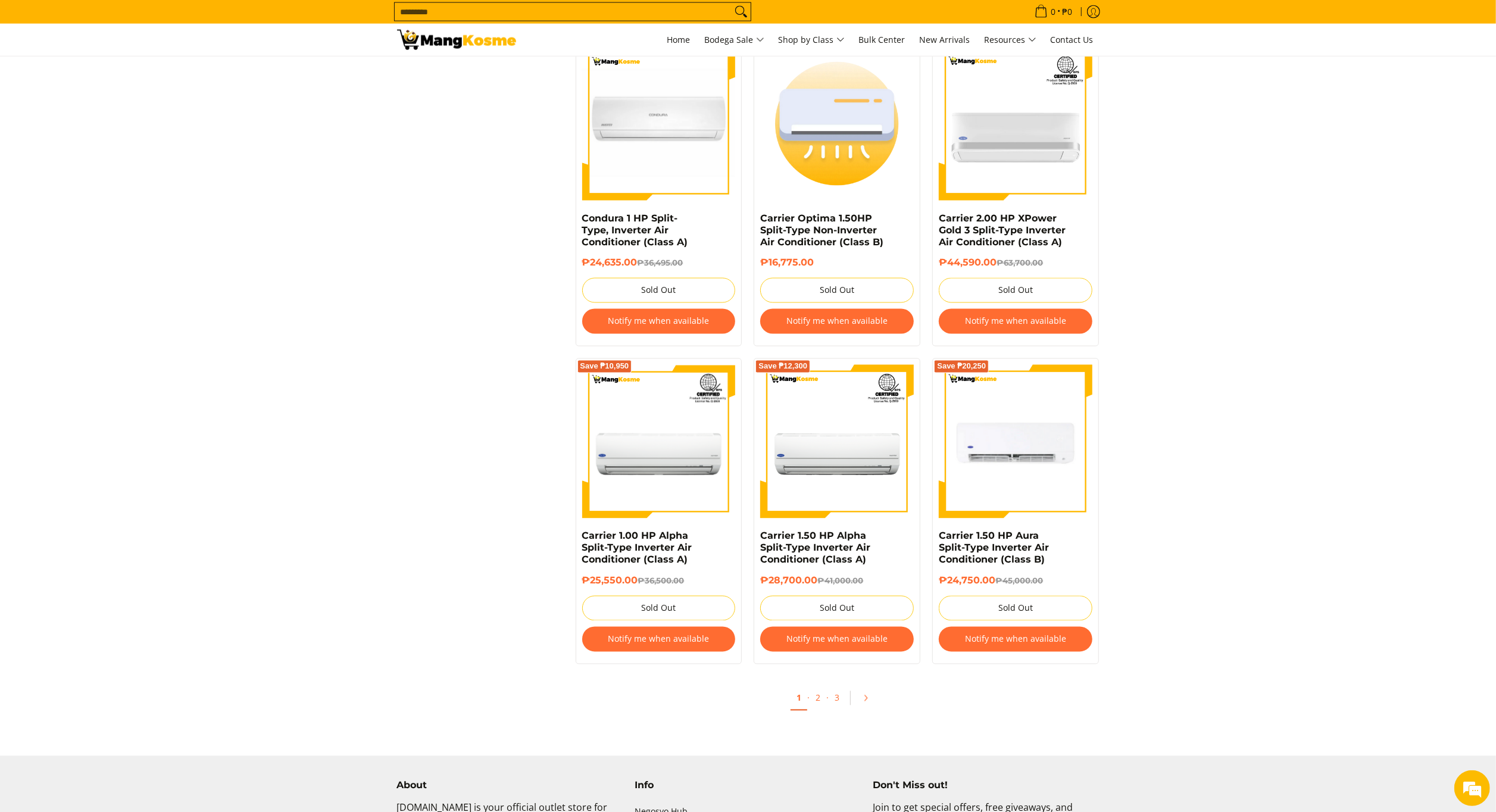
scroll to position [2004, 0]
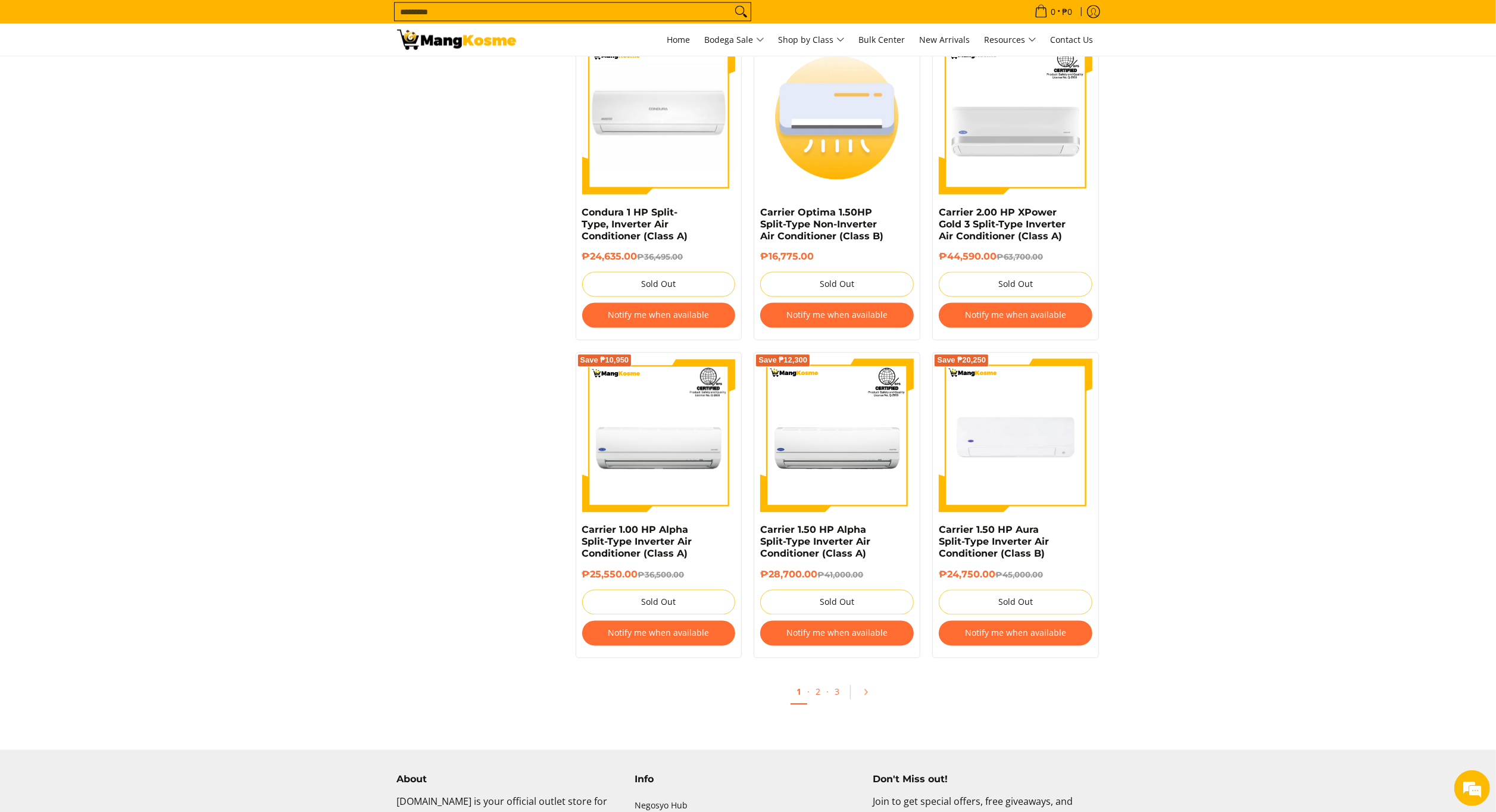
click at [1055, 435] on img at bounding box center [1016, 435] width 154 height 153
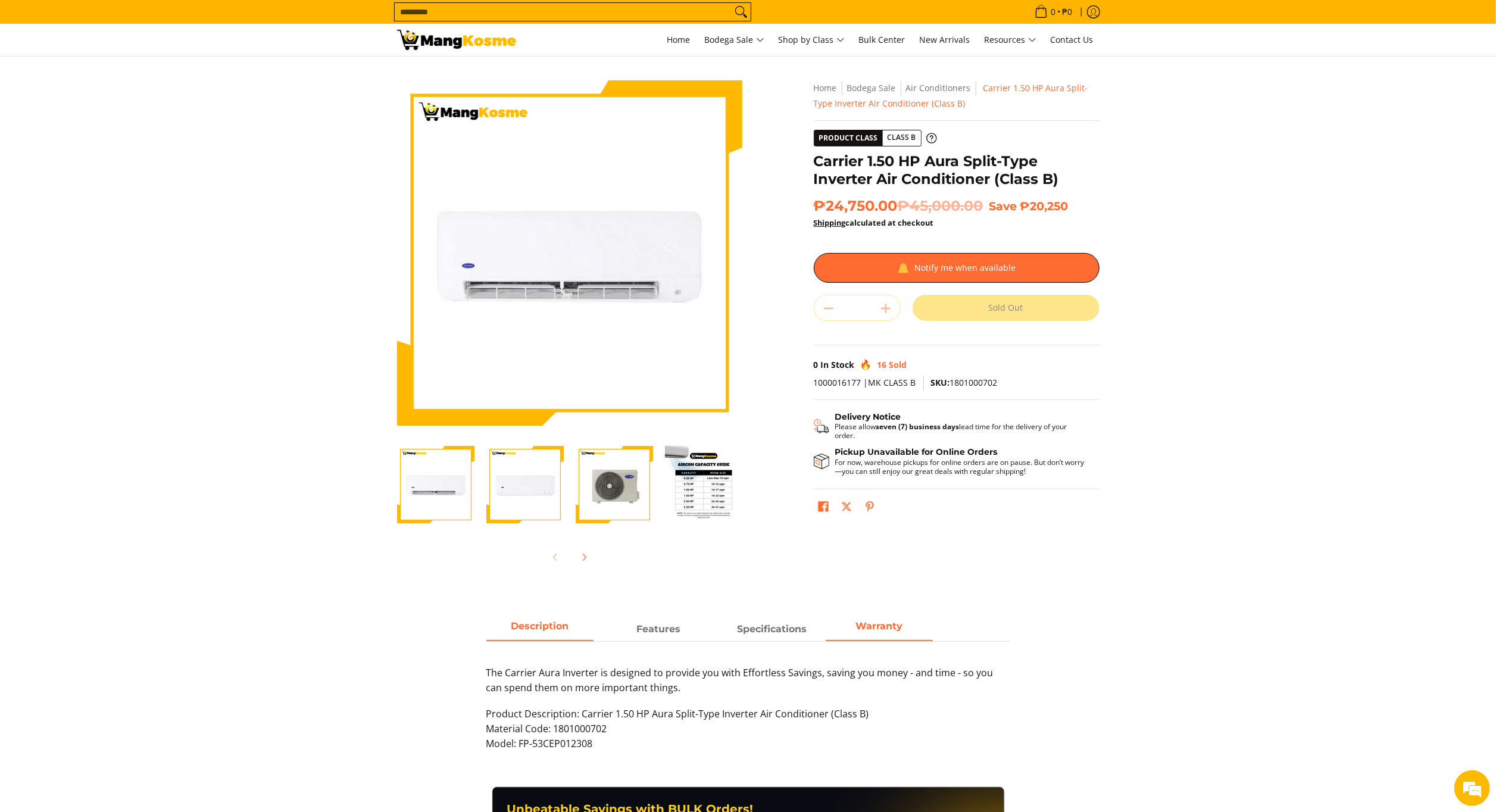
click at [860, 624] on strong "Warranty" at bounding box center [879, 625] width 47 height 11
